Goal: Connect with others: Invite Contributors

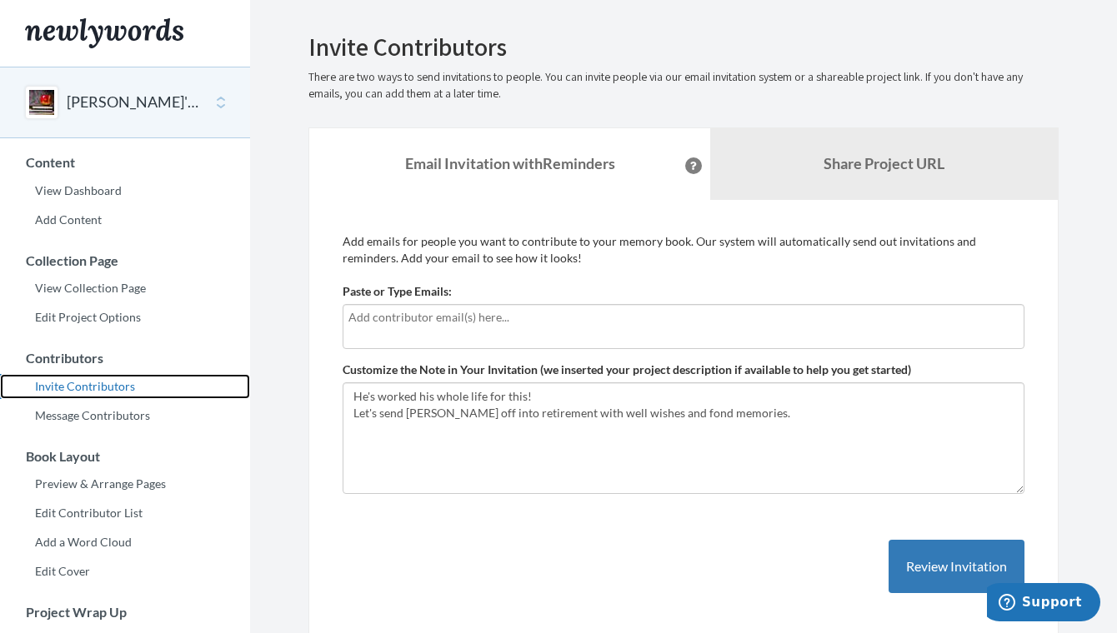
click at [116, 391] on link "Invite Contributors" at bounding box center [125, 386] width 250 height 25
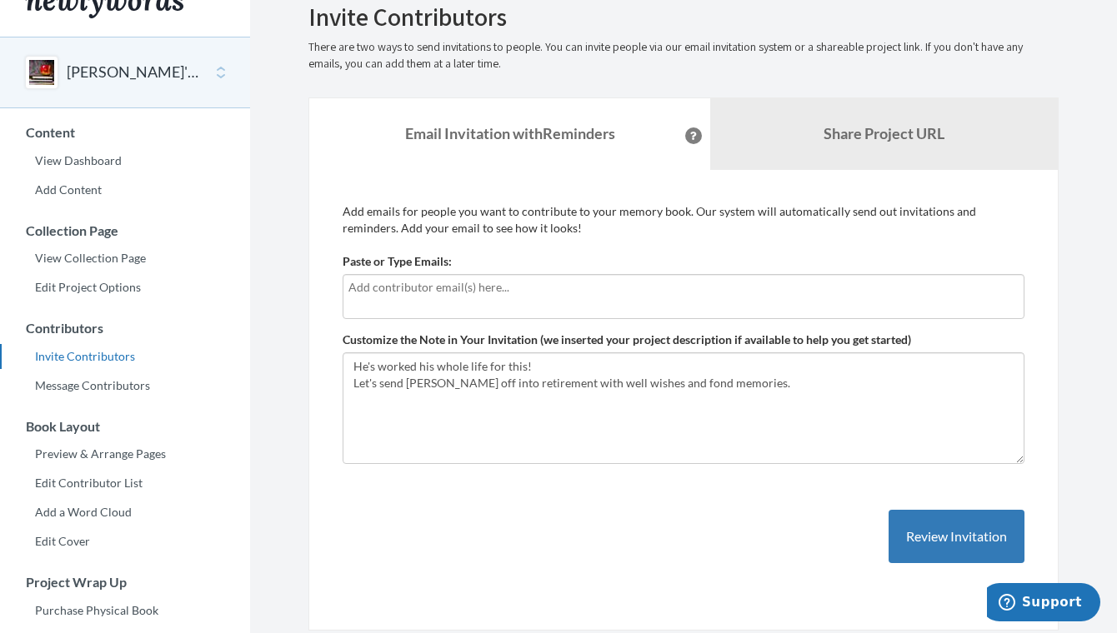
scroll to position [28, 0]
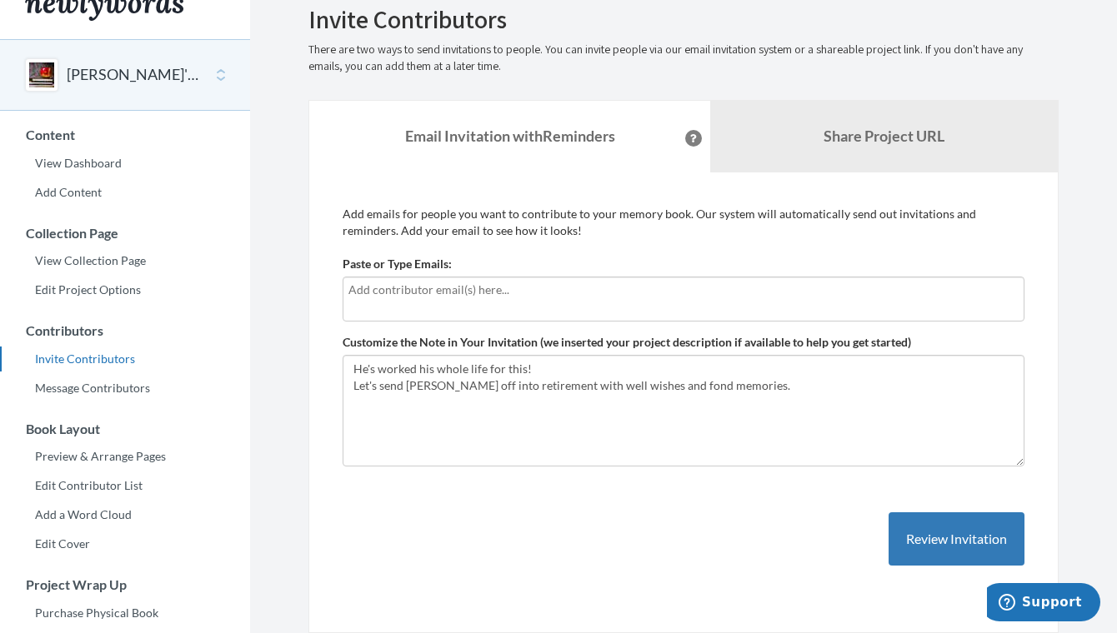
click at [358, 296] on input "text" at bounding box center [683, 290] width 670 height 18
type input "p"
